Goal: Information Seeking & Learning: Learn about a topic

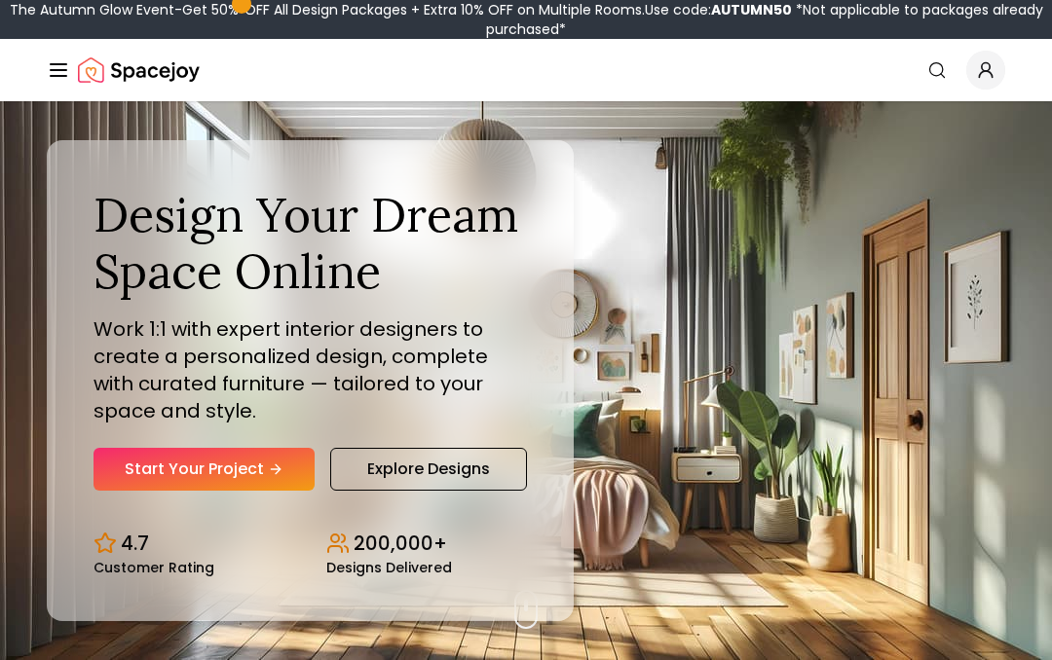
click at [484, 459] on link "Explore Designs" at bounding box center [428, 469] width 197 height 43
click at [360, 482] on link "Explore Designs" at bounding box center [428, 469] width 197 height 43
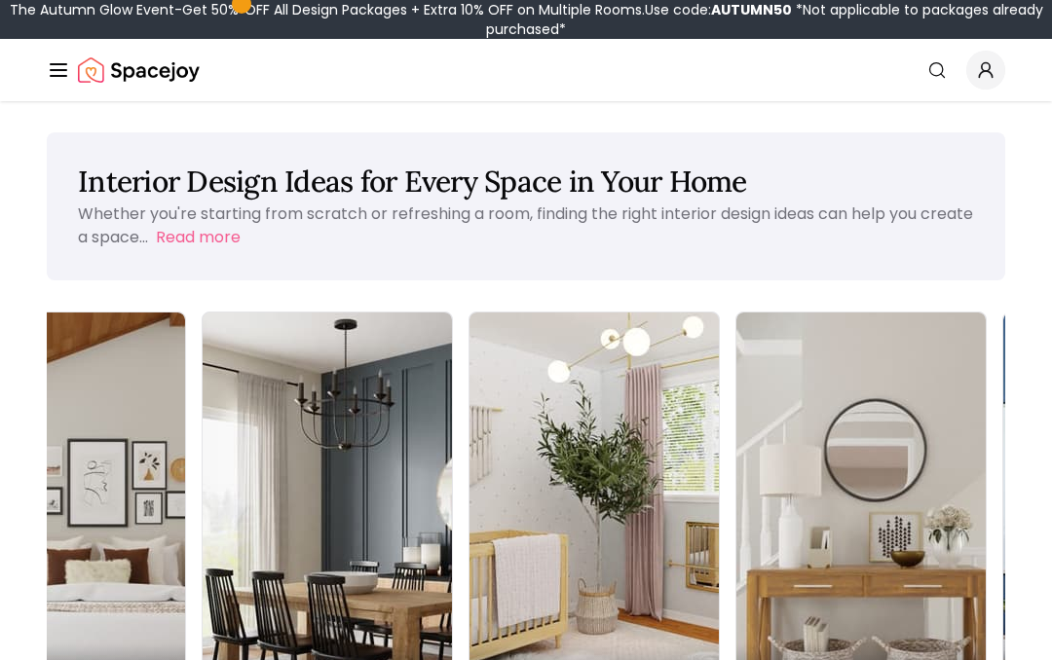
scroll to position [0, 382]
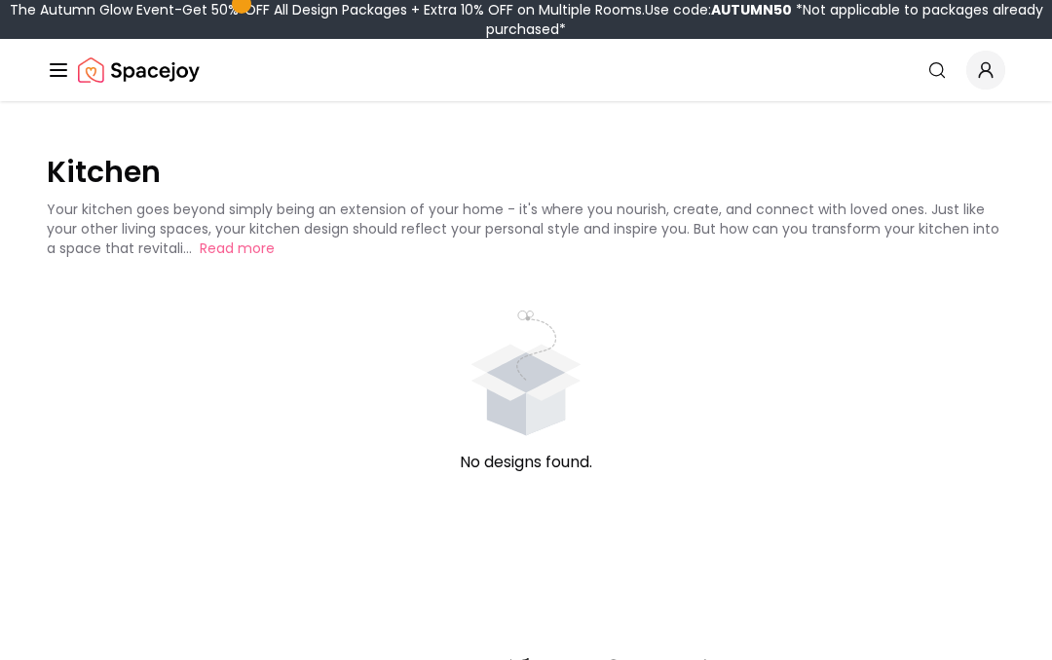
click at [508, 395] on icon "animation" at bounding box center [526, 373] width 110 height 56
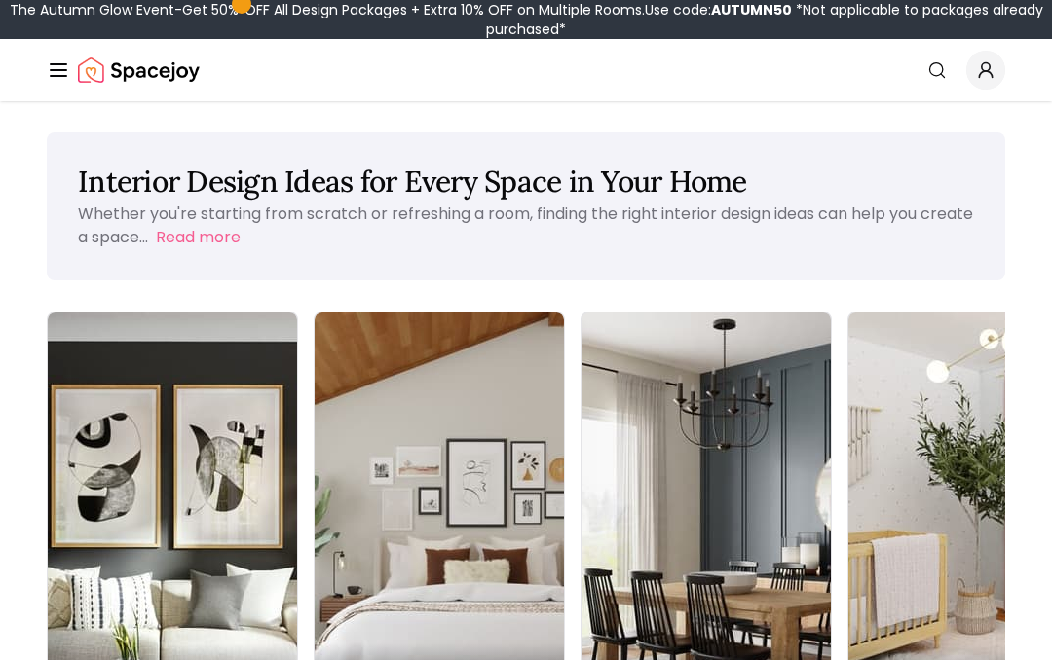
click at [86, 482] on img at bounding box center [172, 533] width 249 height 440
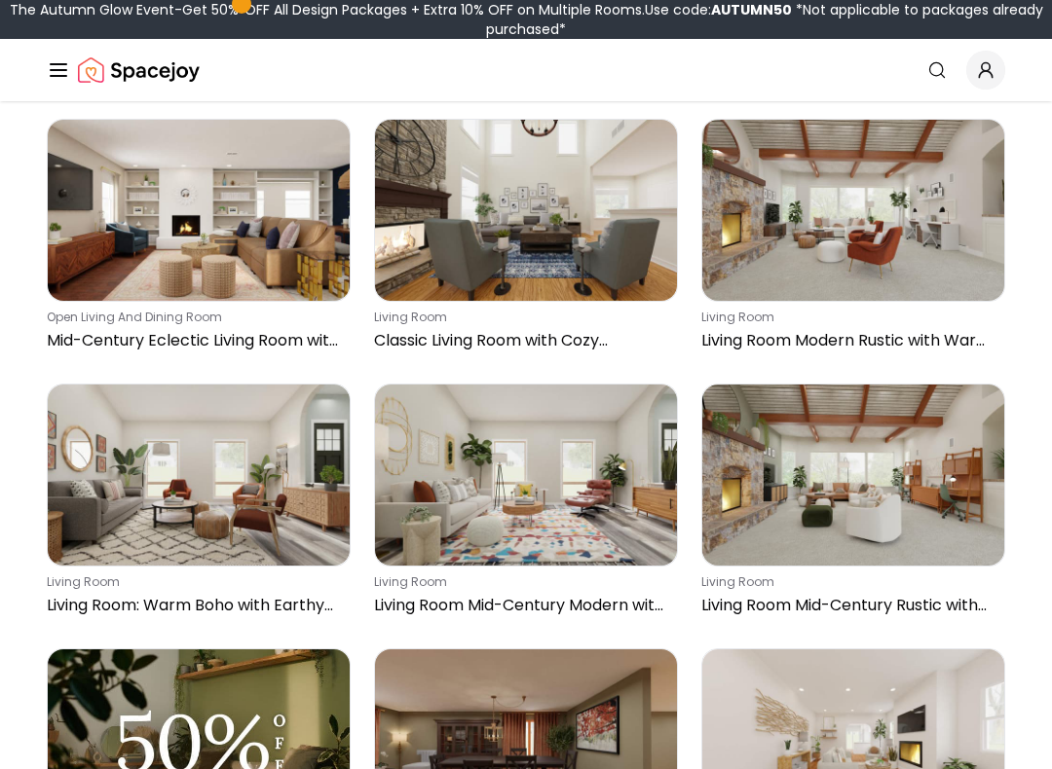
scroll to position [3351, 0]
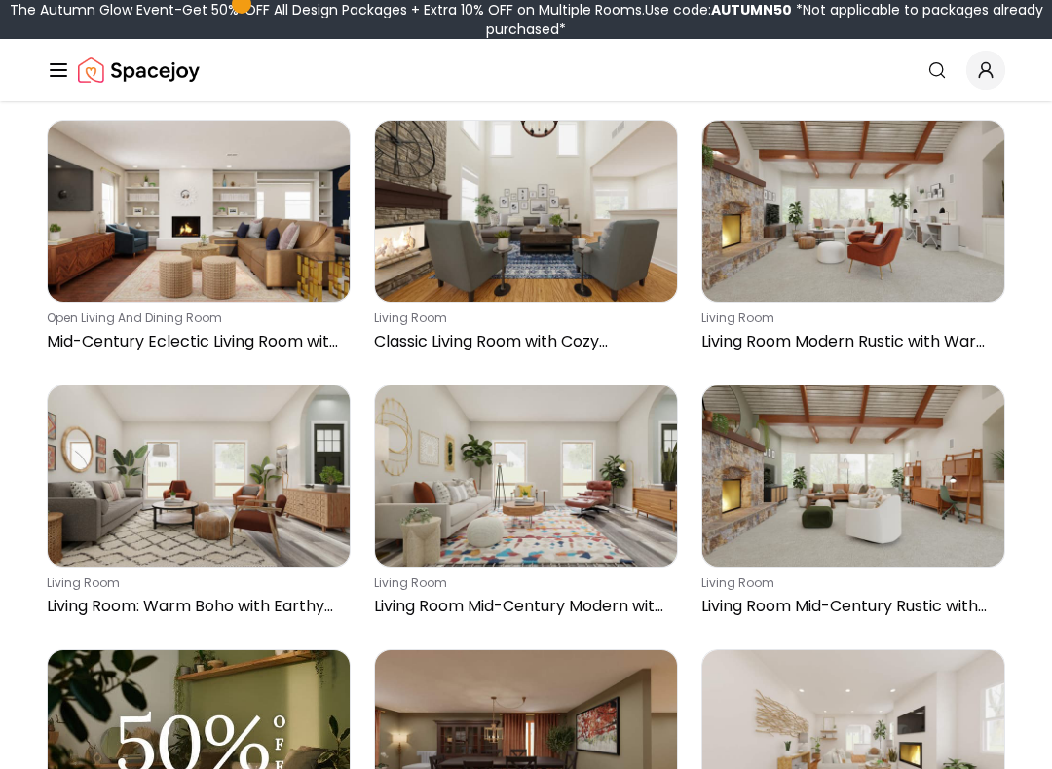
click at [896, 257] on img at bounding box center [853, 211] width 302 height 181
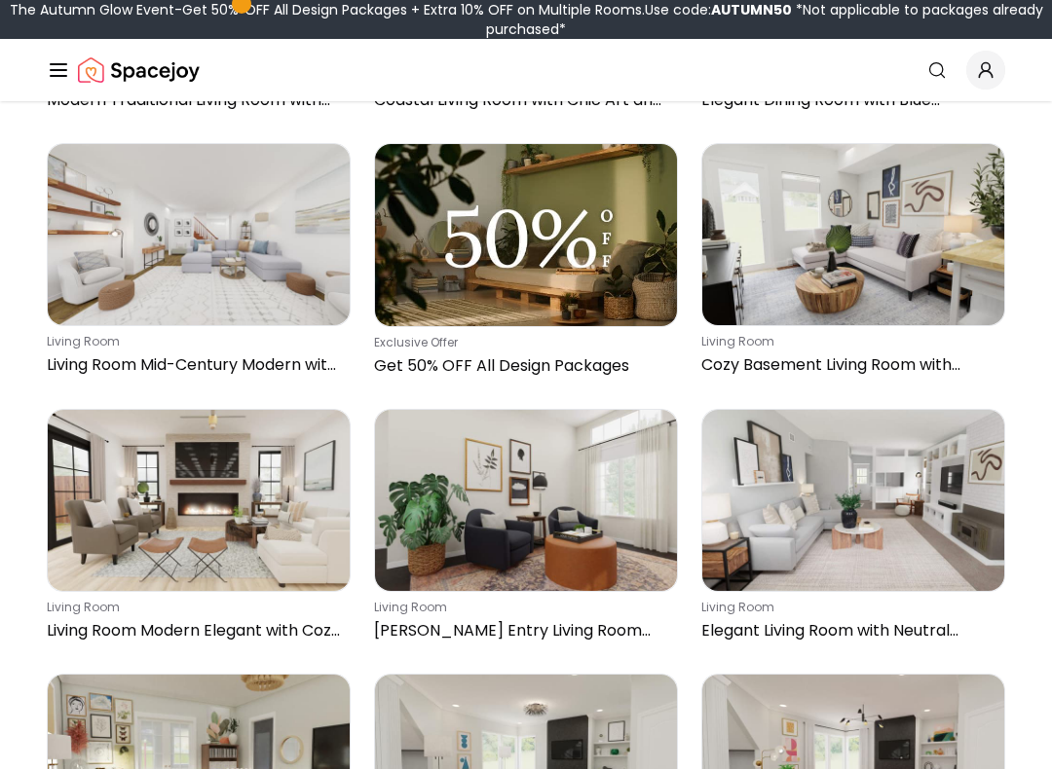
scroll to position [4934, 0]
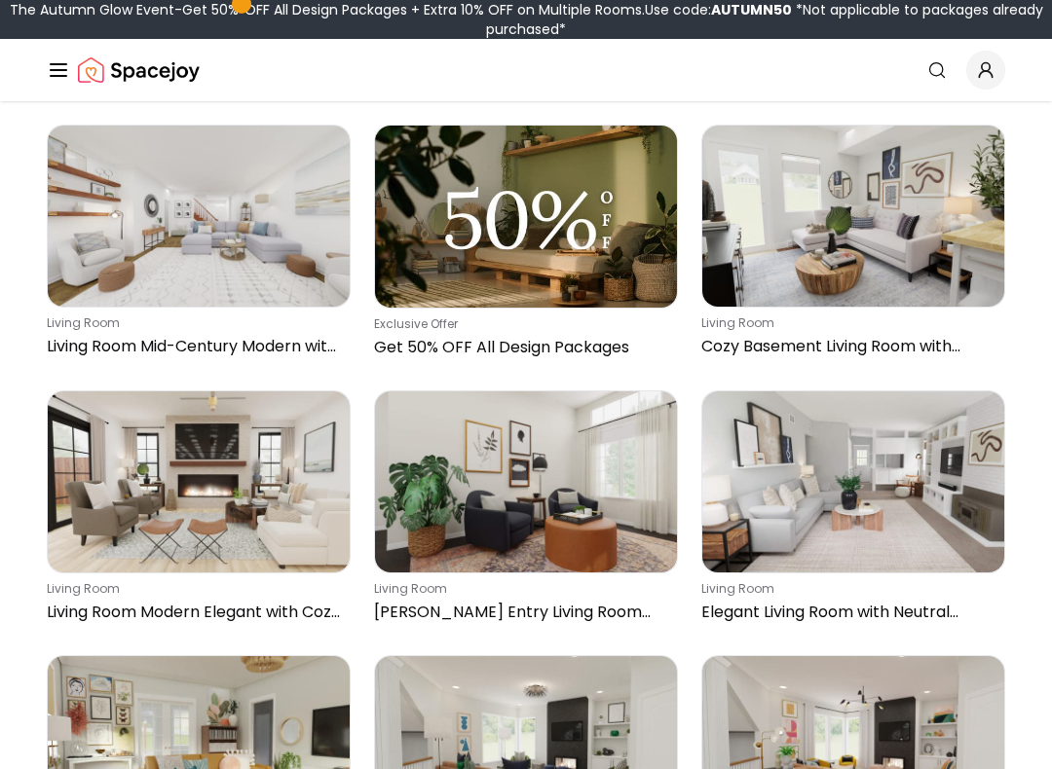
click at [106, 487] on img at bounding box center [199, 481] width 302 height 181
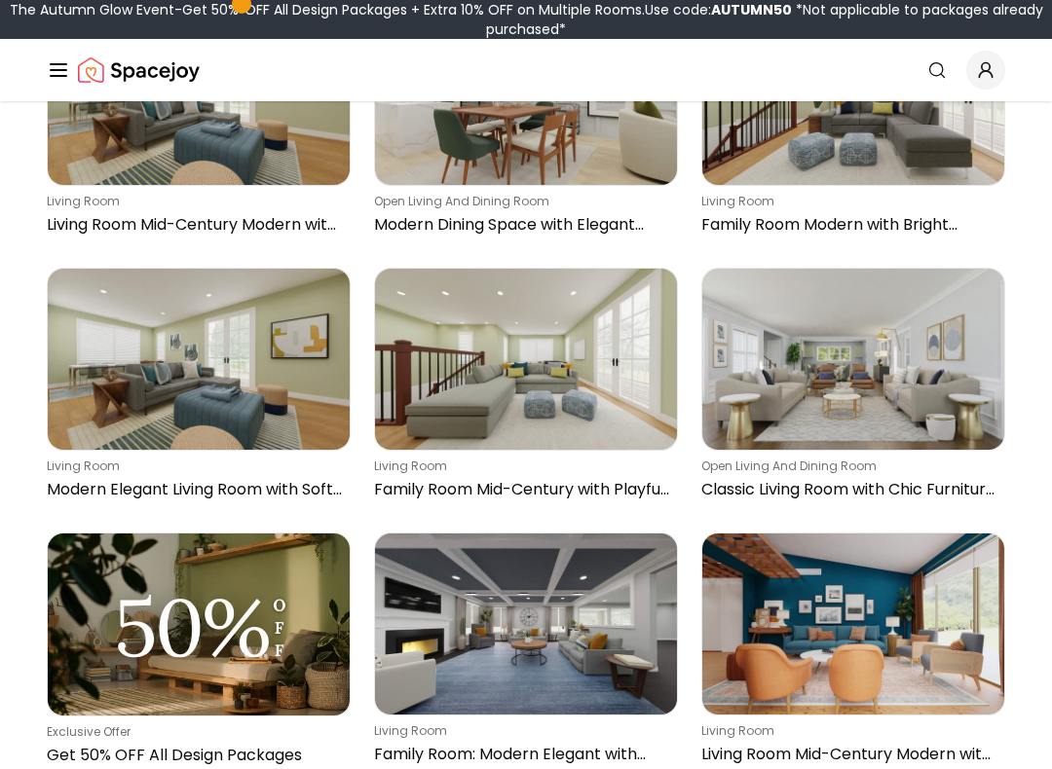
scroll to position [6921, 0]
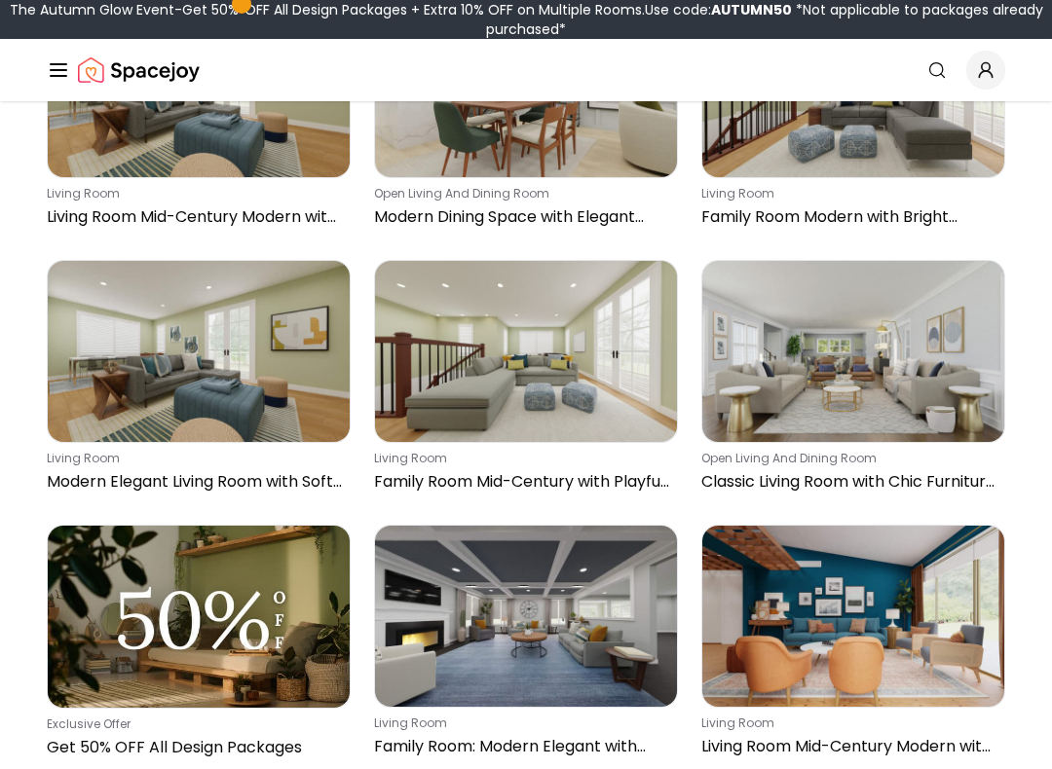
click at [537, 638] on img at bounding box center [526, 616] width 302 height 181
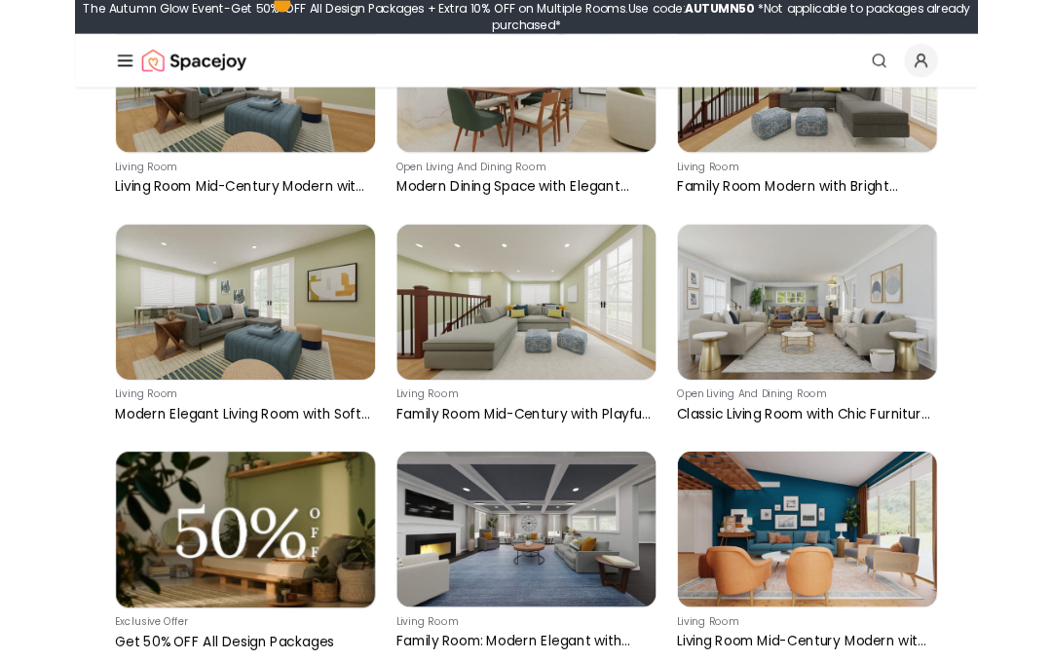
scroll to position [6975, 0]
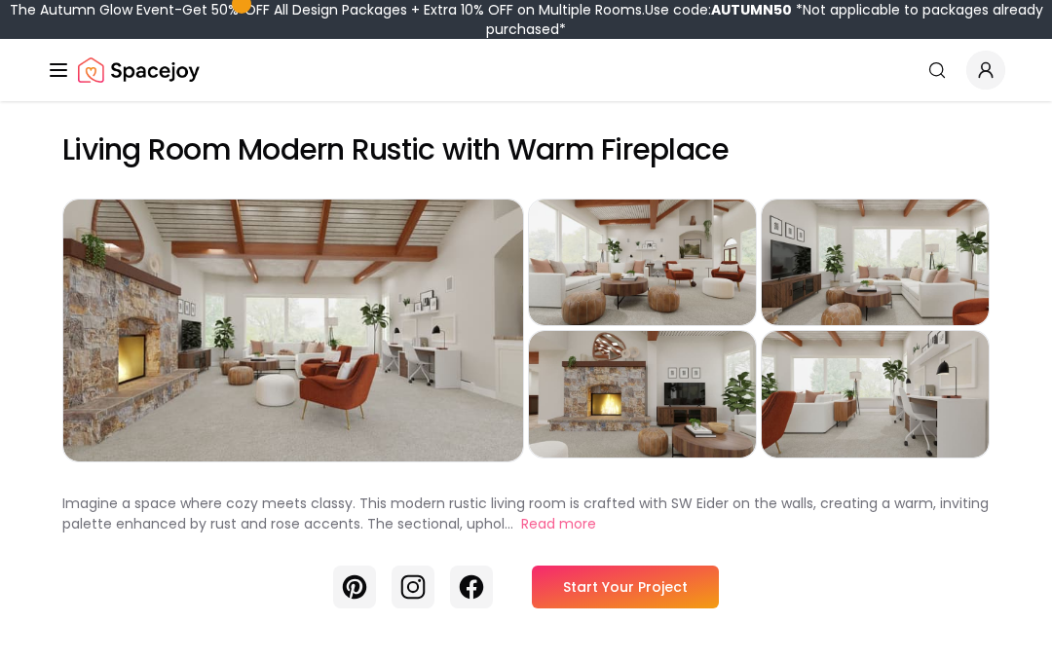
click at [841, 373] on div "Preview" at bounding box center [875, 394] width 227 height 126
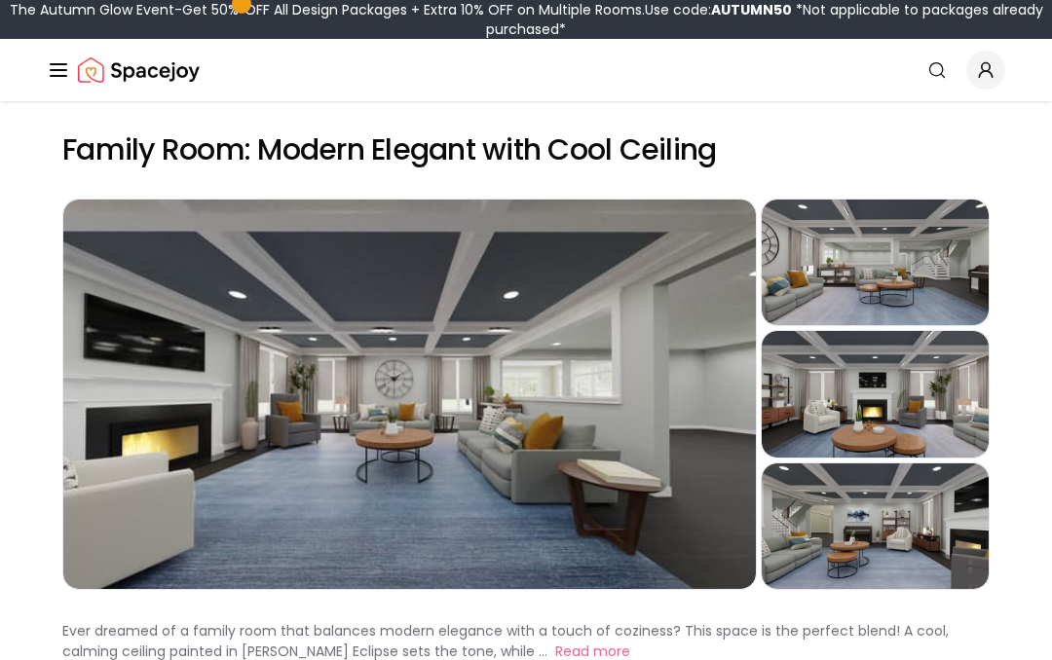
click at [910, 518] on div "Preview" at bounding box center [875, 527] width 227 height 126
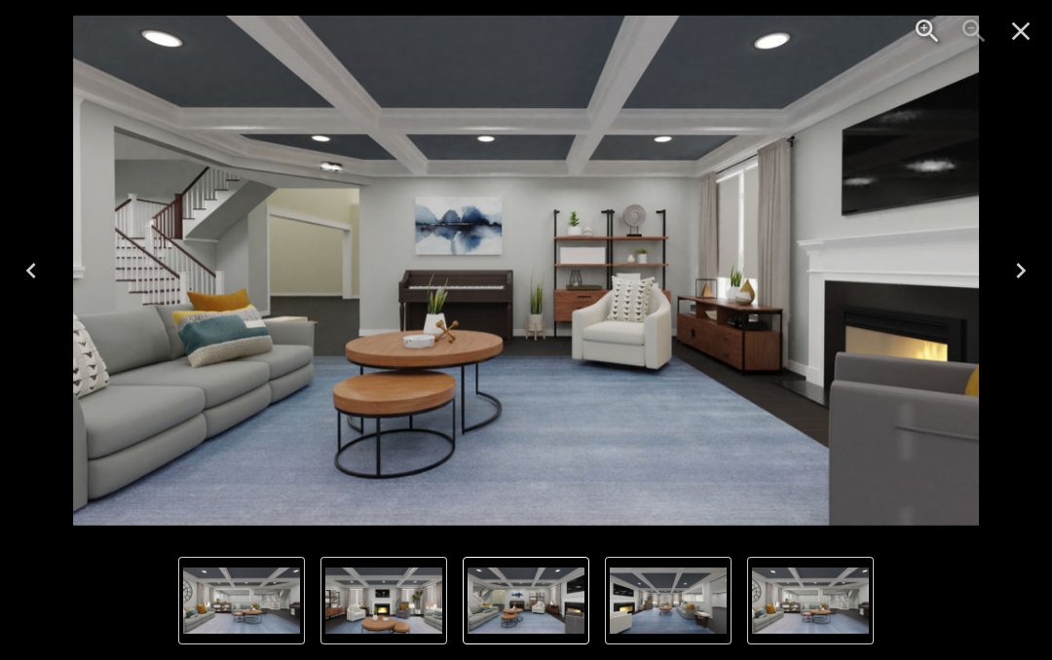
click at [1019, 263] on icon "Next" at bounding box center [1020, 270] width 31 height 31
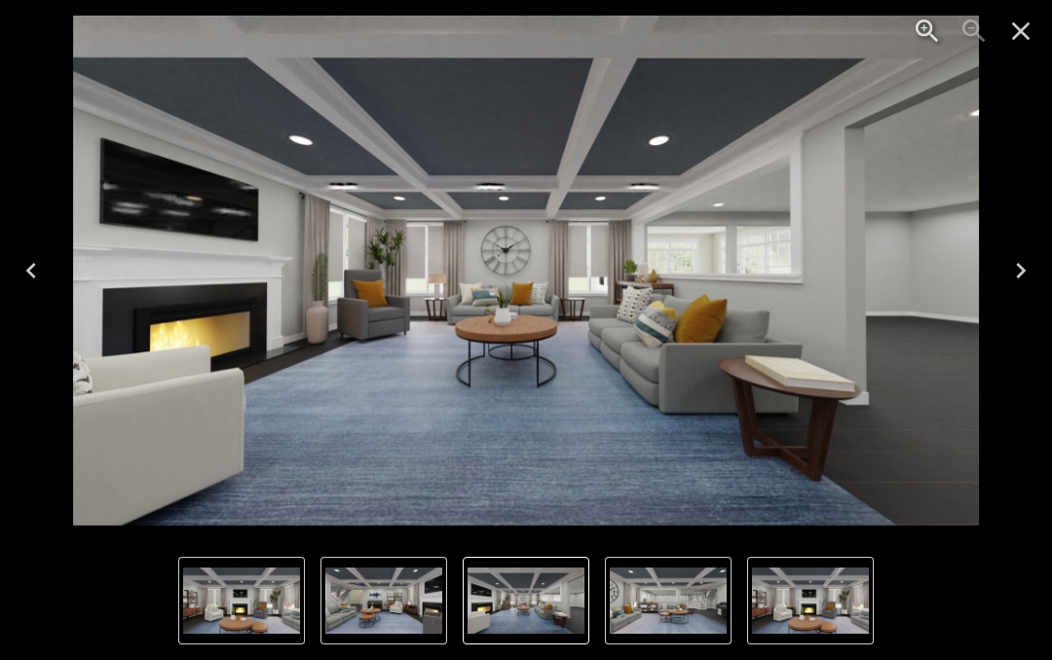
click at [1003, 270] on button "Next" at bounding box center [1020, 271] width 62 height 78
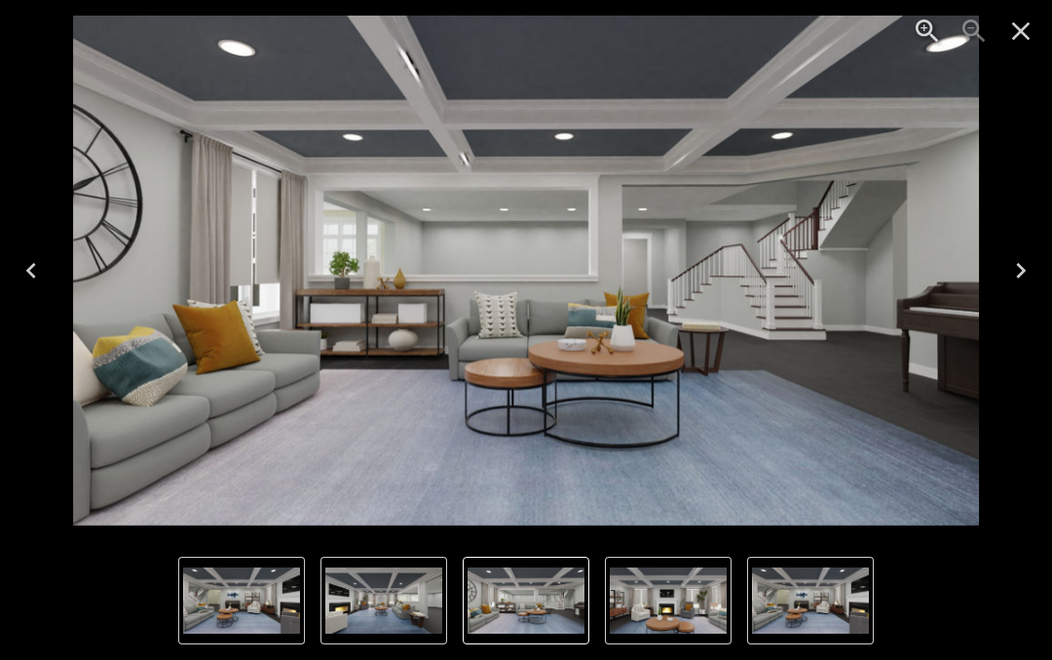
click at [1006, 267] on icon "Next" at bounding box center [1020, 270] width 31 height 31
